Goal: Task Accomplishment & Management: Complete application form

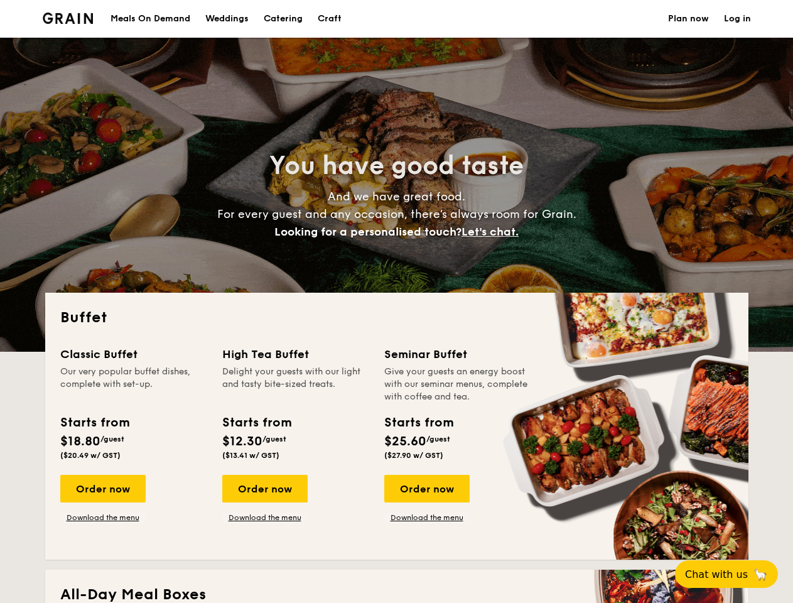
select select
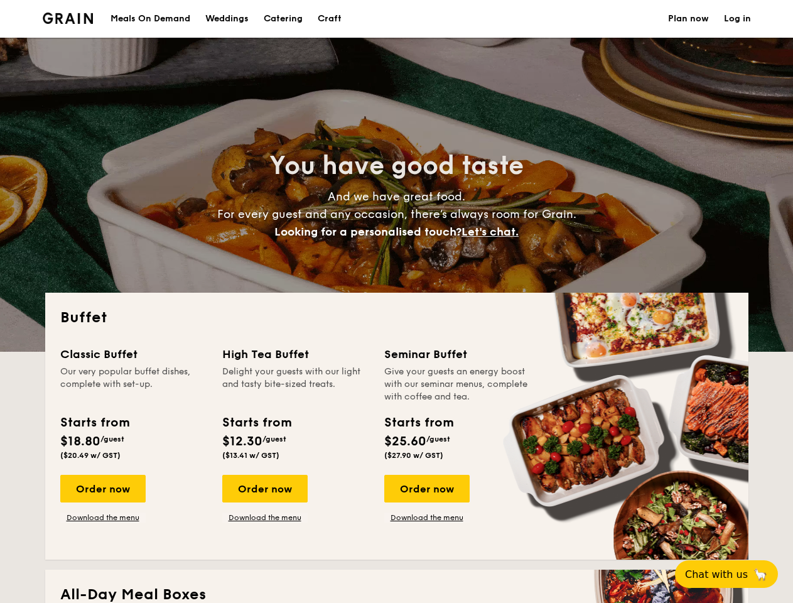
click at [396, 301] on div "Buffet Classic Buffet Our very popular buffet dishes, complete with set-up. Sta…" at bounding box center [396, 426] width 703 height 267
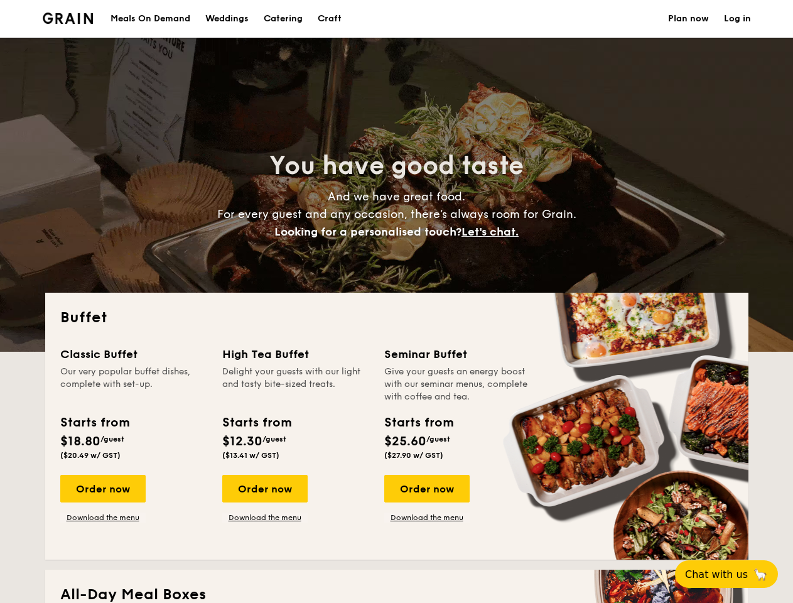
click at [737, 19] on link "Log in" at bounding box center [737, 19] width 27 height 38
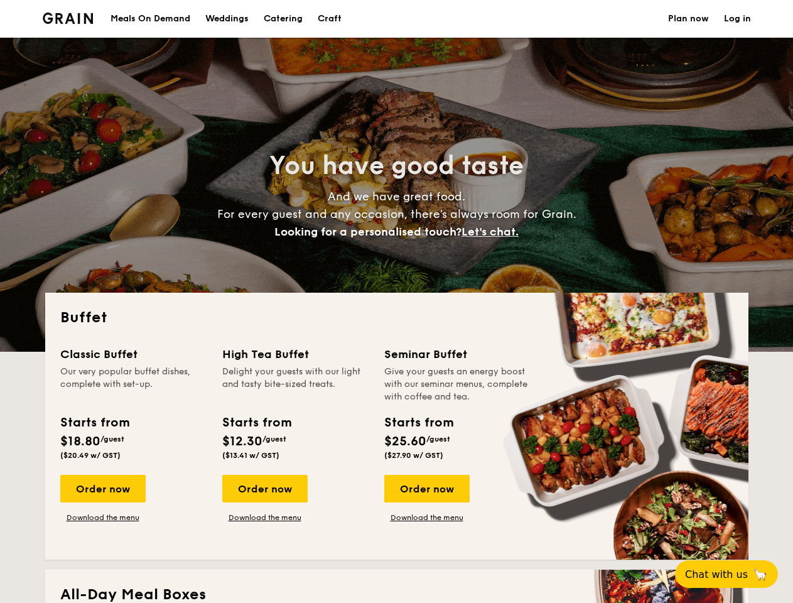
click at [494, 232] on span "Let's chat." at bounding box center [489, 232] width 57 height 14
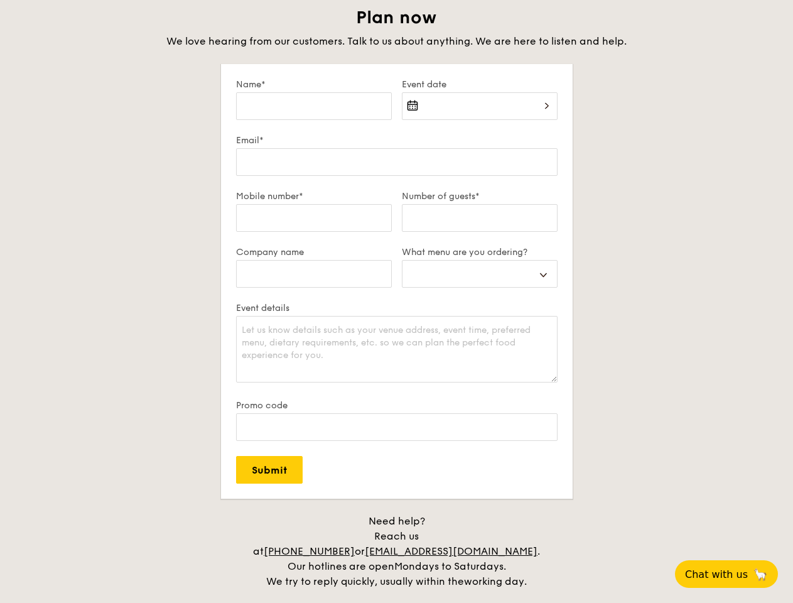
click at [733, 574] on span "Chat with us" at bounding box center [716, 574] width 63 height 12
